Goal: Task Accomplishment & Management: Manage account settings

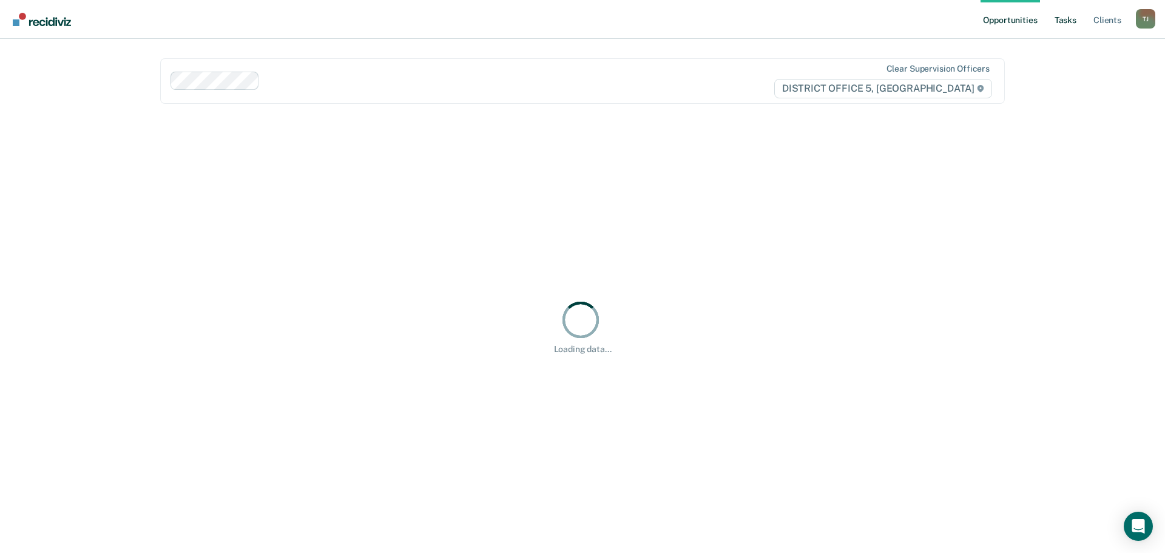
click at [1065, 19] on link "Tasks" at bounding box center [1065, 19] width 27 height 39
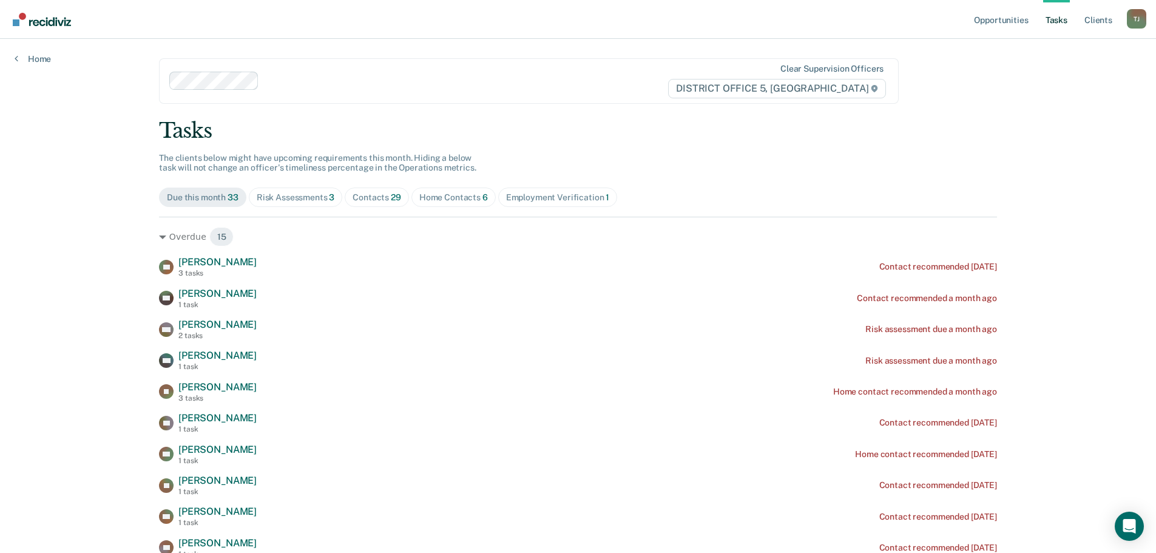
click at [470, 203] on span "Home Contacts 6" at bounding box center [453, 197] width 84 height 19
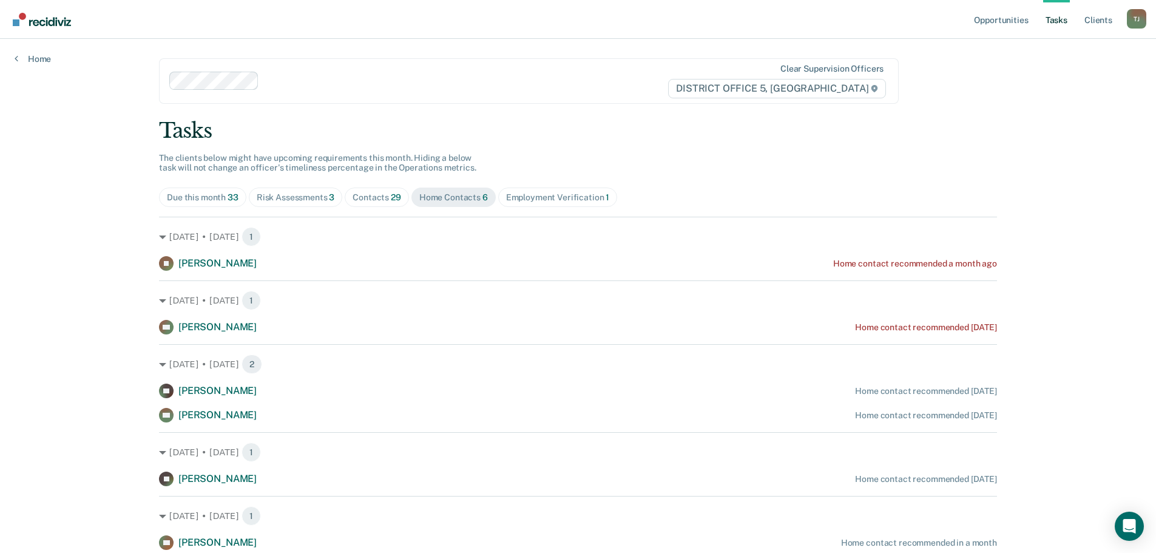
click at [293, 193] on div "Risk Assessments 3" at bounding box center [296, 197] width 78 height 10
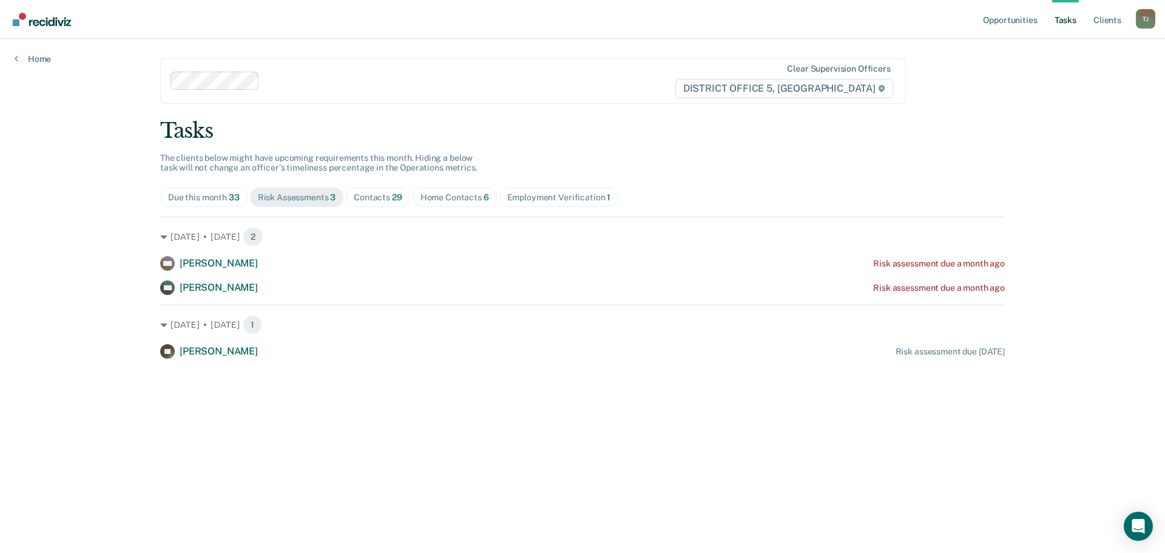
click at [592, 192] on div "Employment Verification 1" at bounding box center [559, 197] width 104 height 10
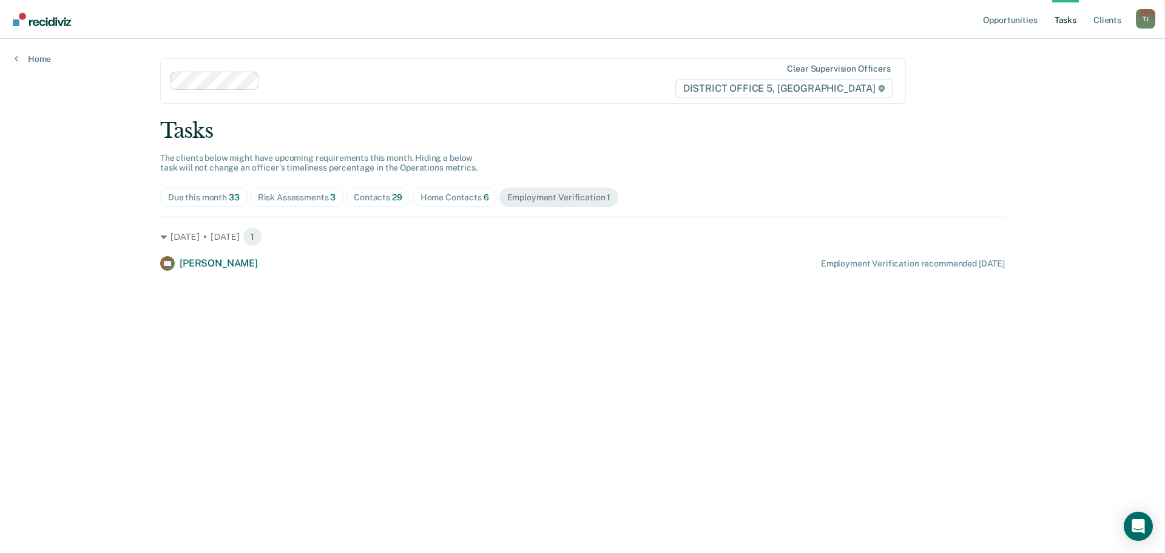
click at [218, 200] on div "Due this month 33" at bounding box center [204, 197] width 72 height 10
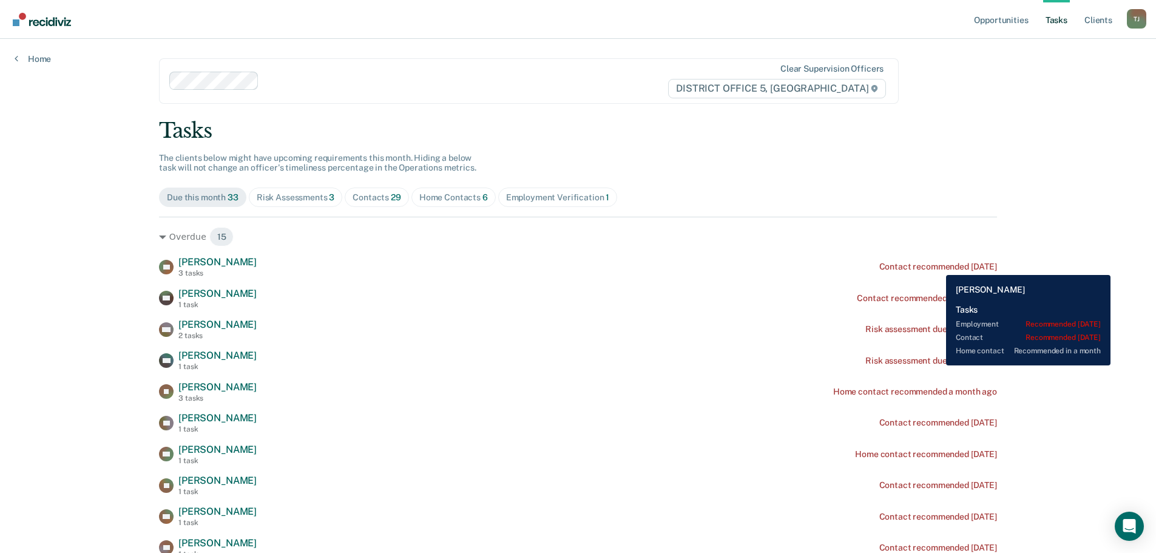
click at [937, 266] on div "Contact recommended [DATE]" at bounding box center [938, 267] width 118 height 10
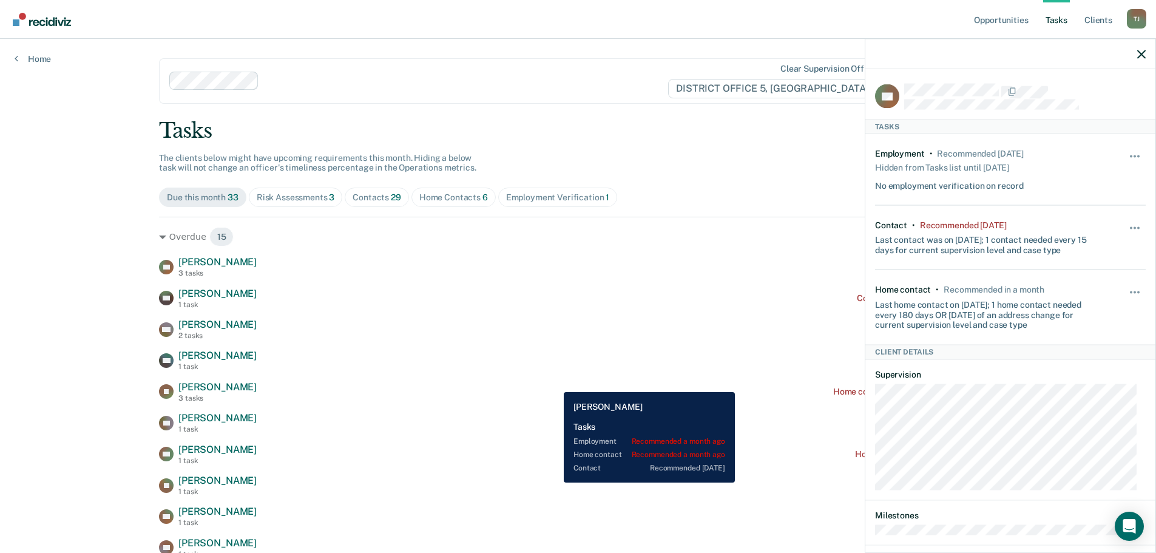
click at [555, 383] on div "JS [PERSON_NAME] 3 tasks Home contact recommended a month ago" at bounding box center [578, 391] width 838 height 21
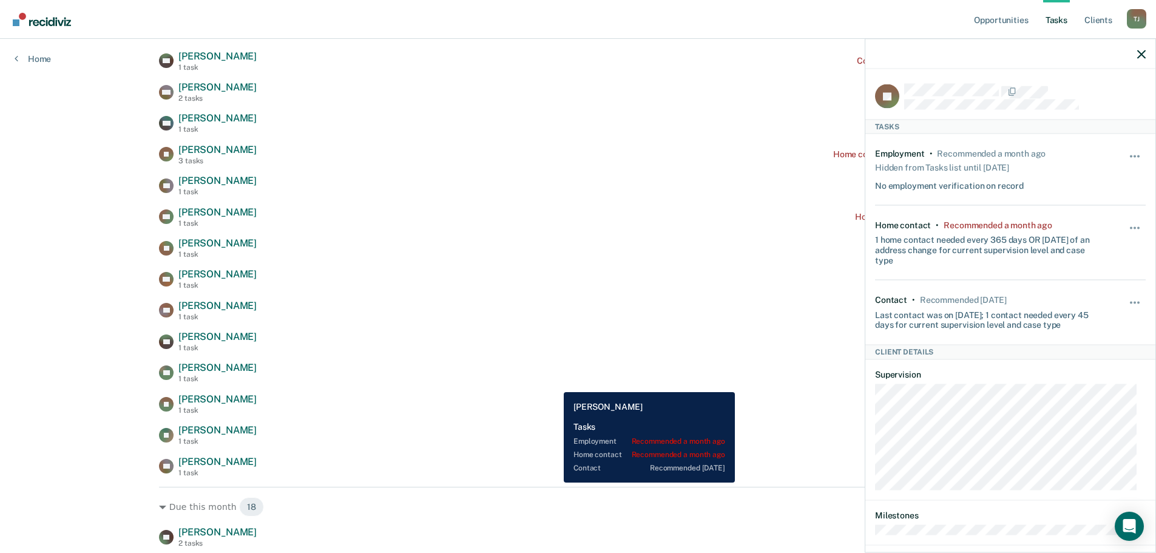
scroll to position [243, 0]
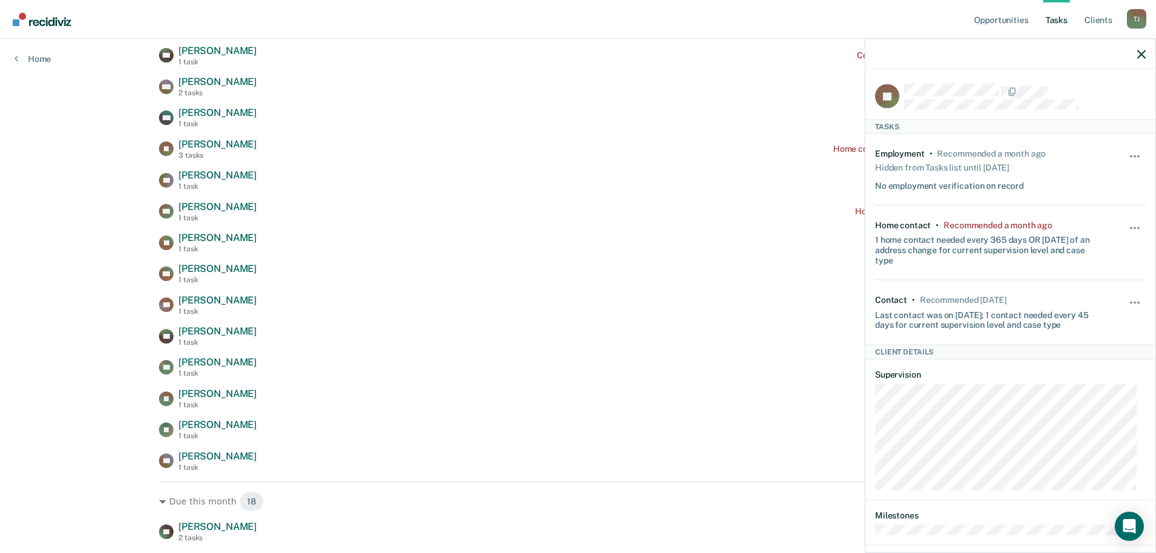
click at [1135, 57] on div at bounding box center [1010, 54] width 290 height 30
click at [1146, 55] on div at bounding box center [1010, 54] width 290 height 30
click at [1144, 50] on icon "button" at bounding box center [1141, 54] width 8 height 8
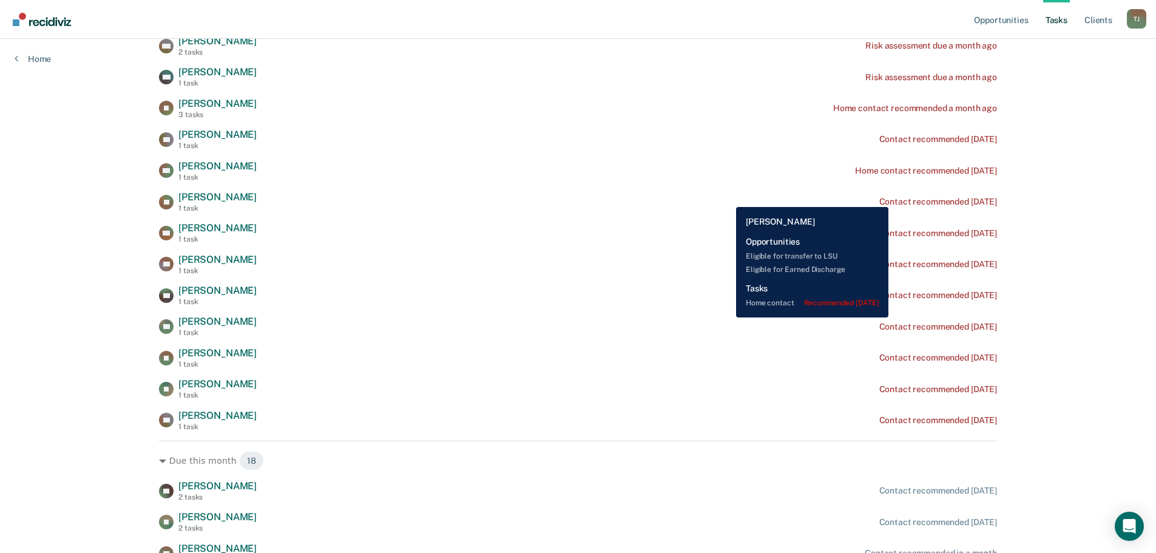
scroll to position [364, 0]
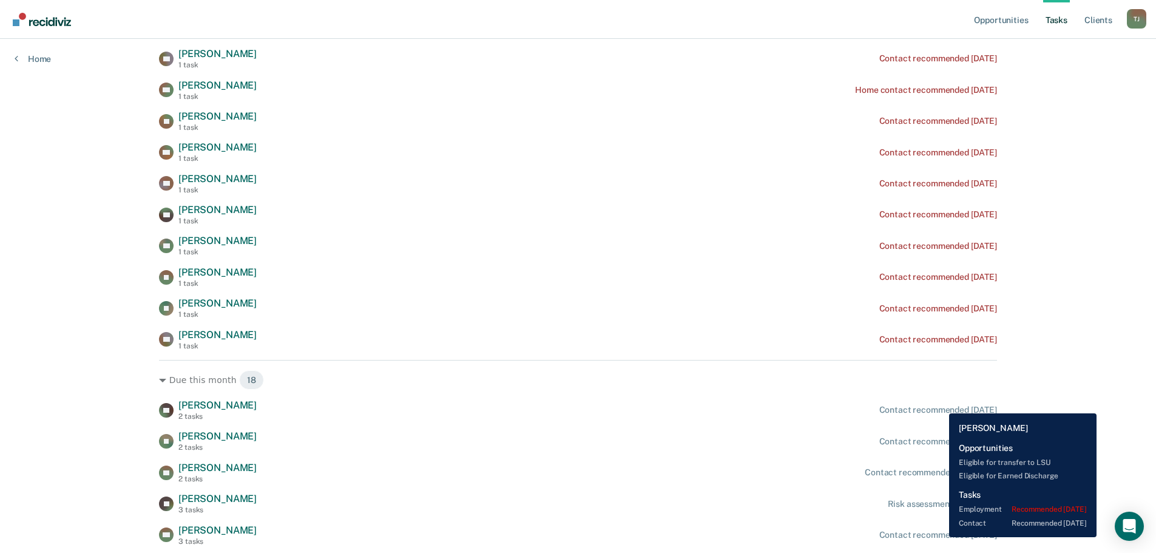
click at [940, 404] on div "FC [PERSON_NAME] 2 tasks Contact recommended [DATE]" at bounding box center [578, 409] width 838 height 21
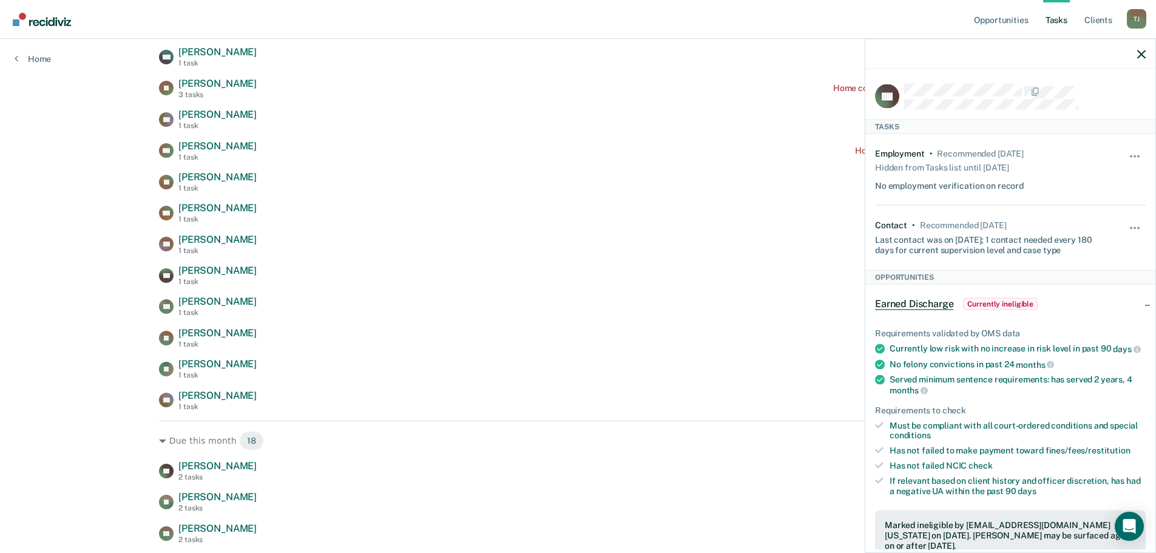
scroll to position [0, 0]
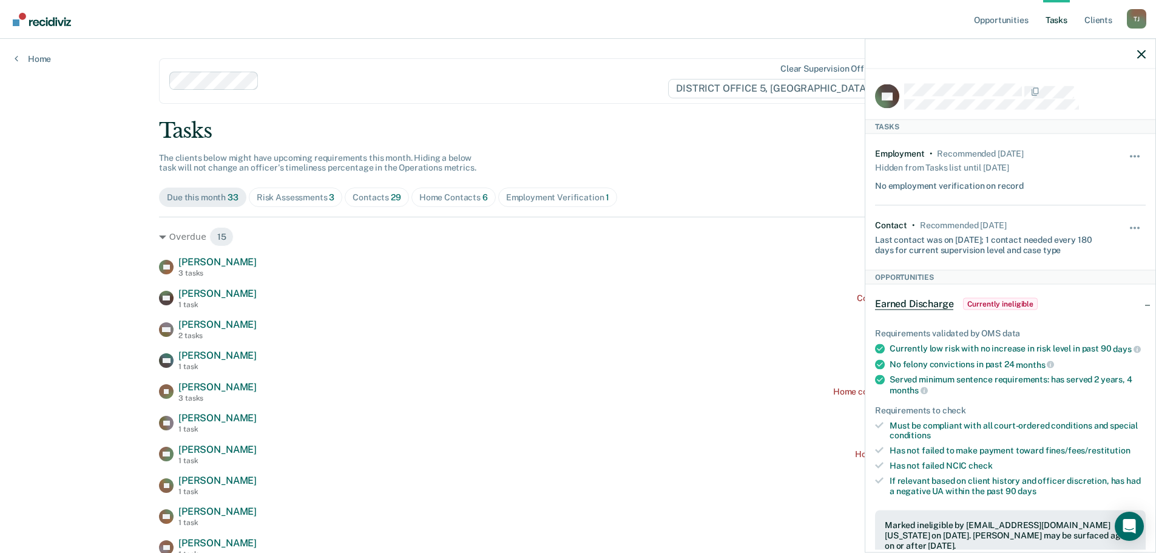
click at [284, 201] on div "Risk Assessments 3" at bounding box center [296, 197] width 78 height 10
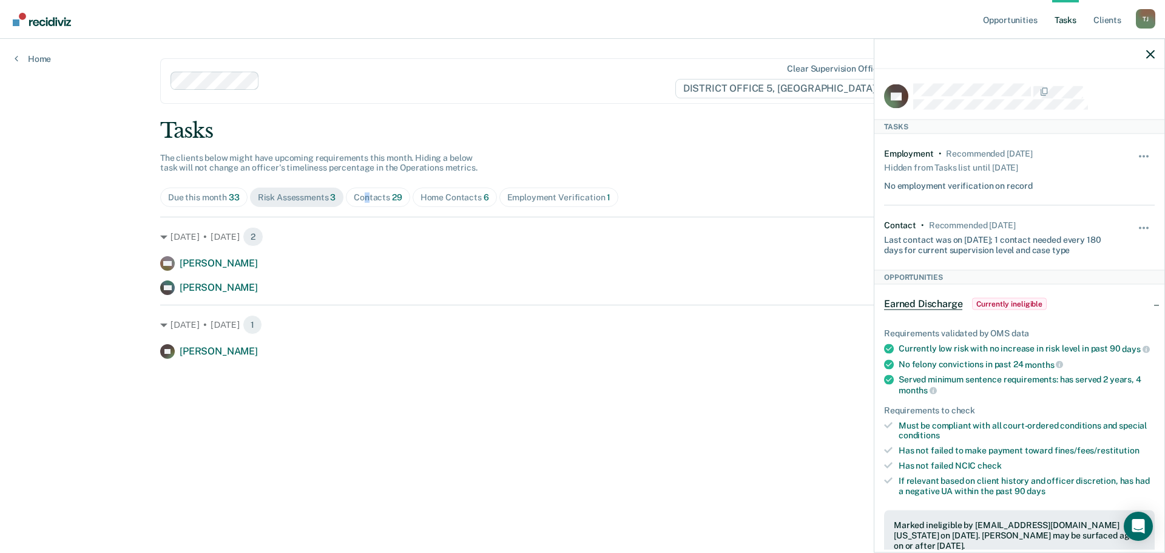
click at [367, 202] on div "Contacts 29" at bounding box center [378, 197] width 49 height 10
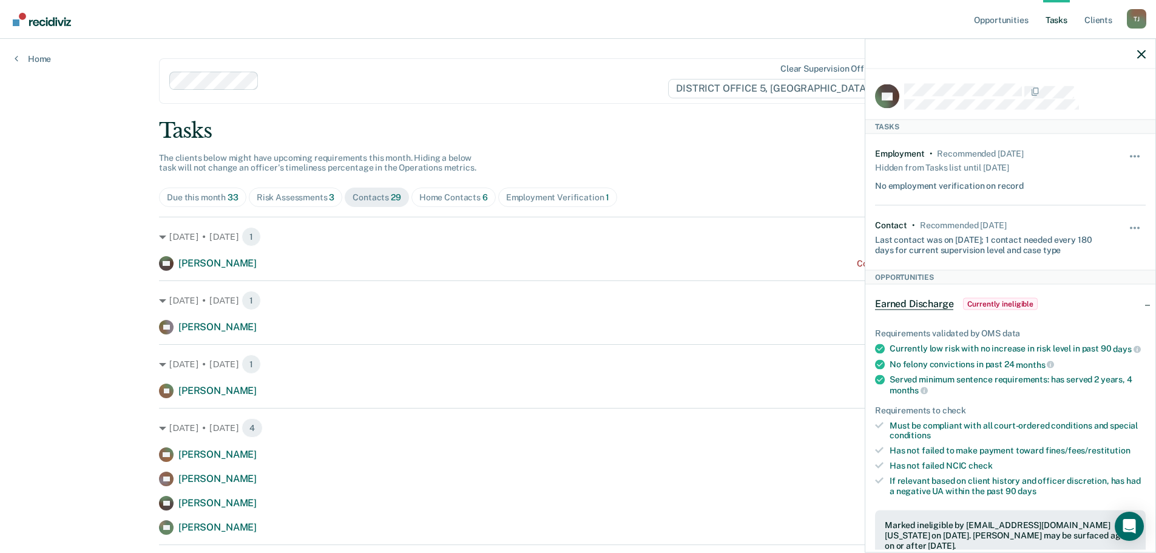
click at [1135, 53] on div at bounding box center [1010, 54] width 290 height 30
click at [1143, 56] on icon "button" at bounding box center [1141, 54] width 8 height 8
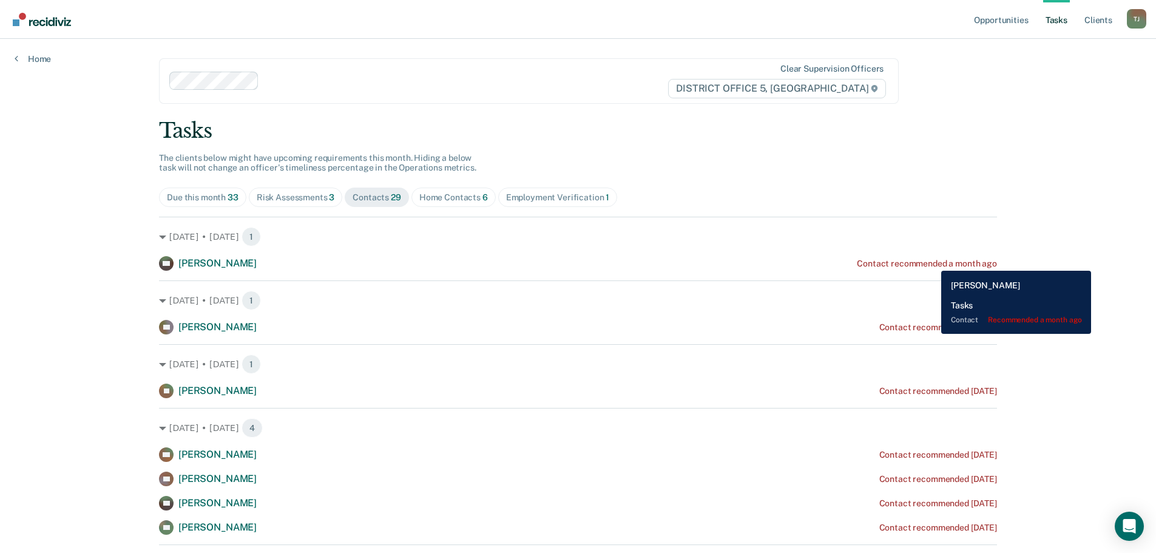
click at [932, 262] on div "Contact recommended a month ago" at bounding box center [927, 264] width 140 height 10
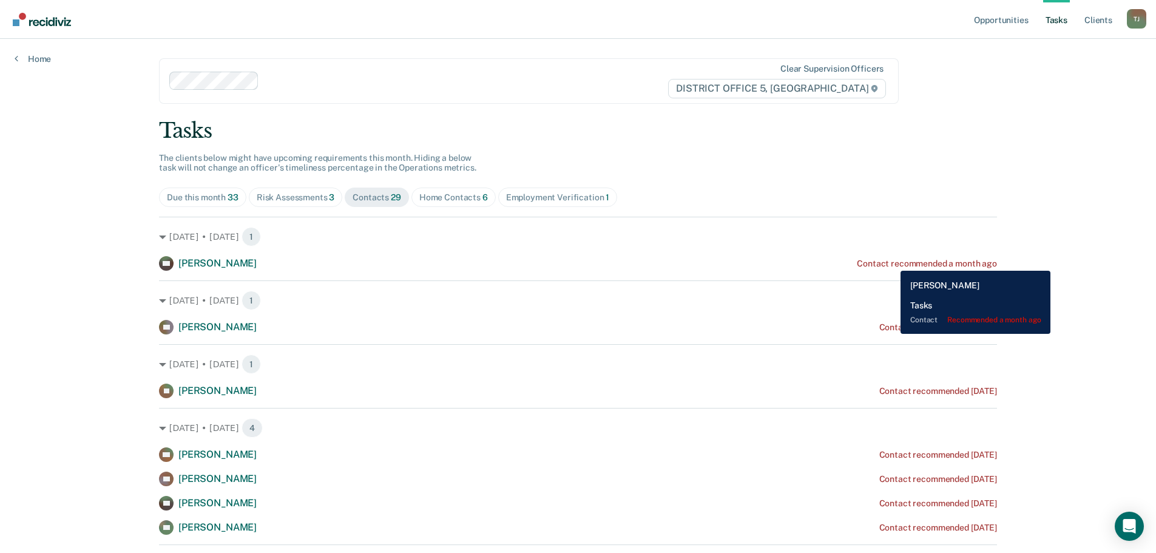
click at [892, 262] on div "Contact recommended a month ago" at bounding box center [927, 264] width 140 height 10
